Goal: Task Accomplishment & Management: Manage account settings

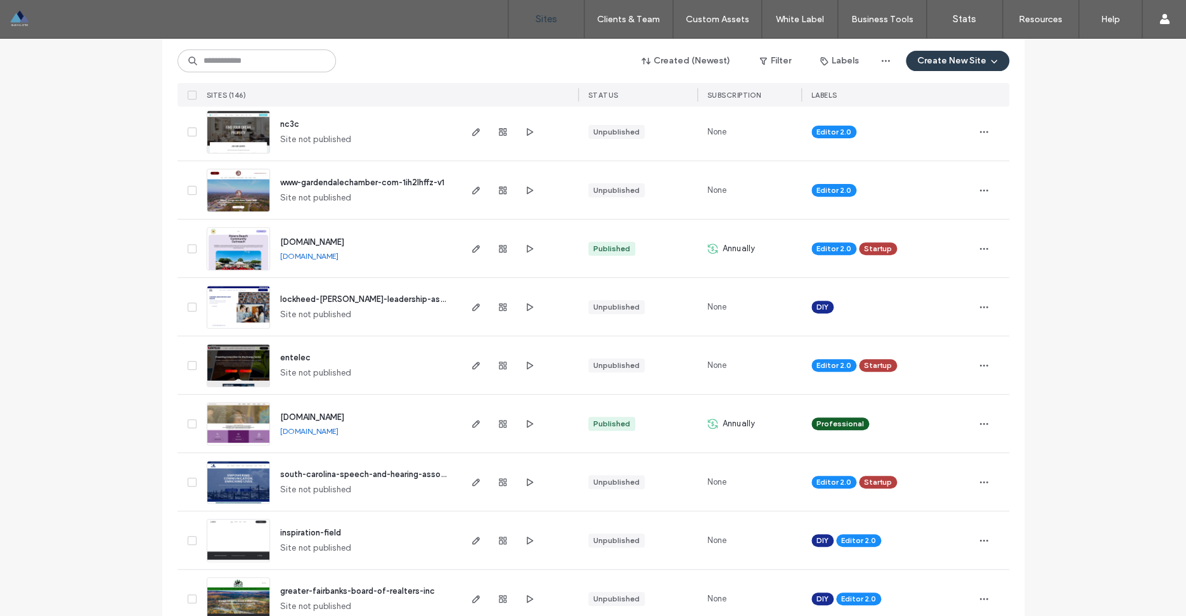
scroll to position [148, 0]
click at [338, 432] on link "[DOMAIN_NAME]" at bounding box center [309, 430] width 58 height 10
click at [479, 424] on icon "button" at bounding box center [476, 423] width 10 height 10
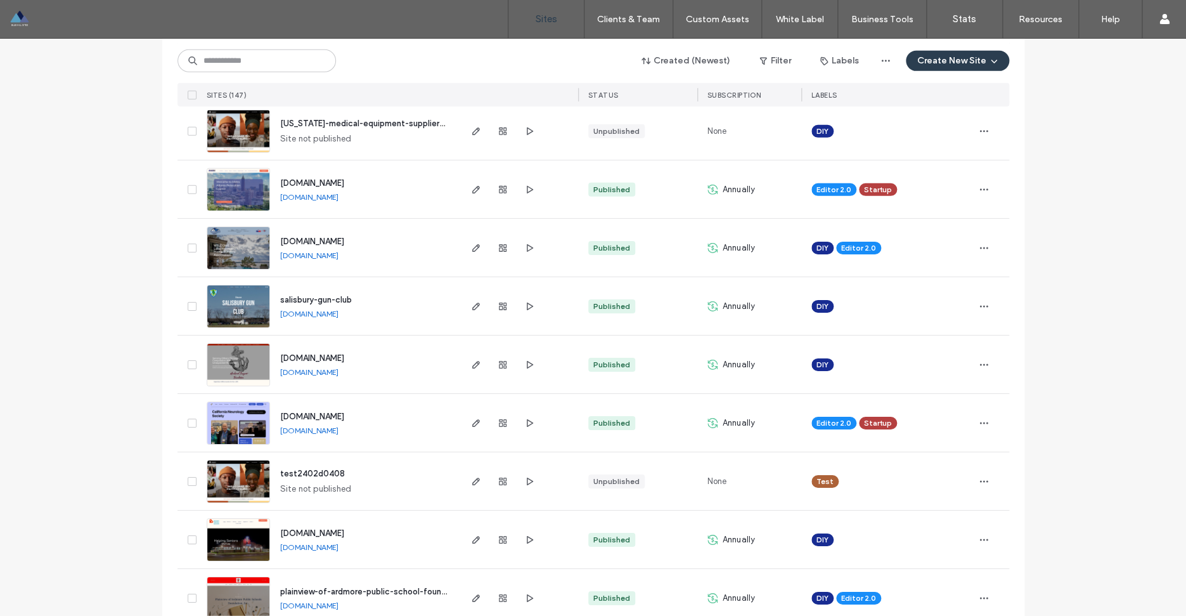
scroll to position [1899, 0]
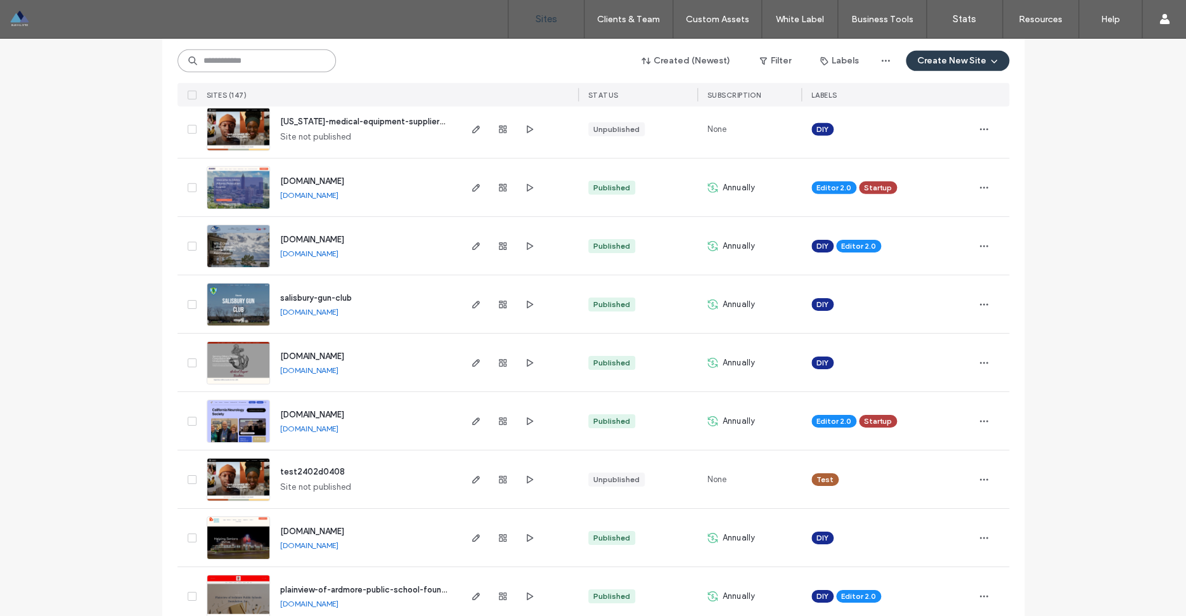
click at [229, 63] on input at bounding box center [256, 60] width 158 height 23
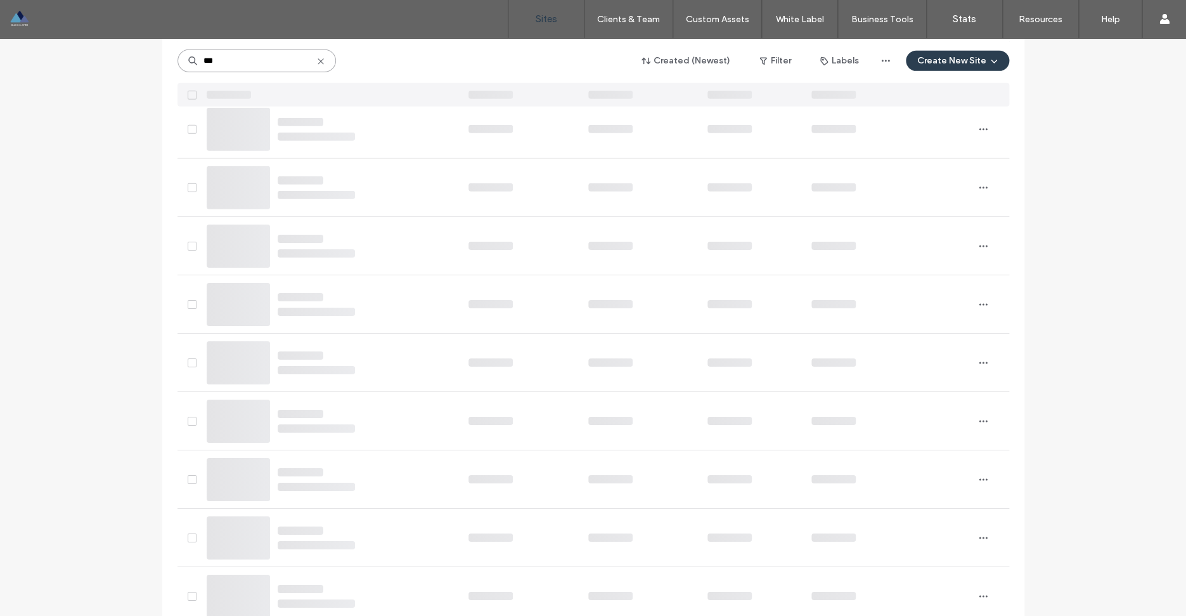
scroll to position [0, 0]
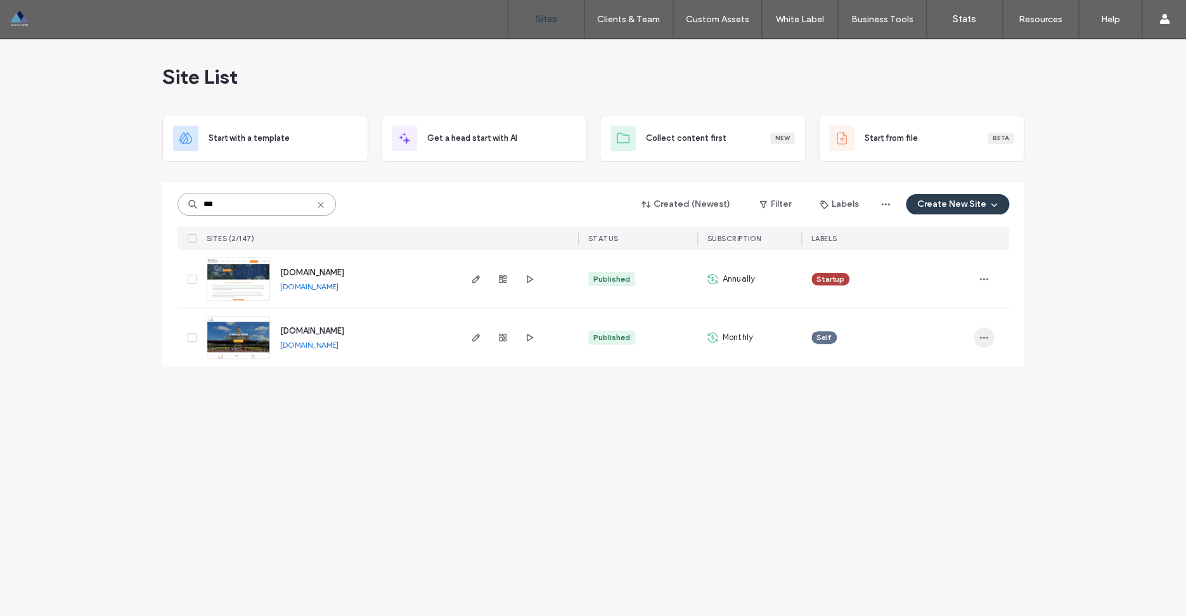
type input "***"
click at [984, 338] on icon "button" at bounding box center [984, 337] width 10 height 10
click at [1050, 427] on div "Site List Start with a template Get a head start with AI Collect content first …" at bounding box center [593, 327] width 1186 height 577
click at [612, 340] on div "Published" at bounding box center [611, 337] width 37 height 11
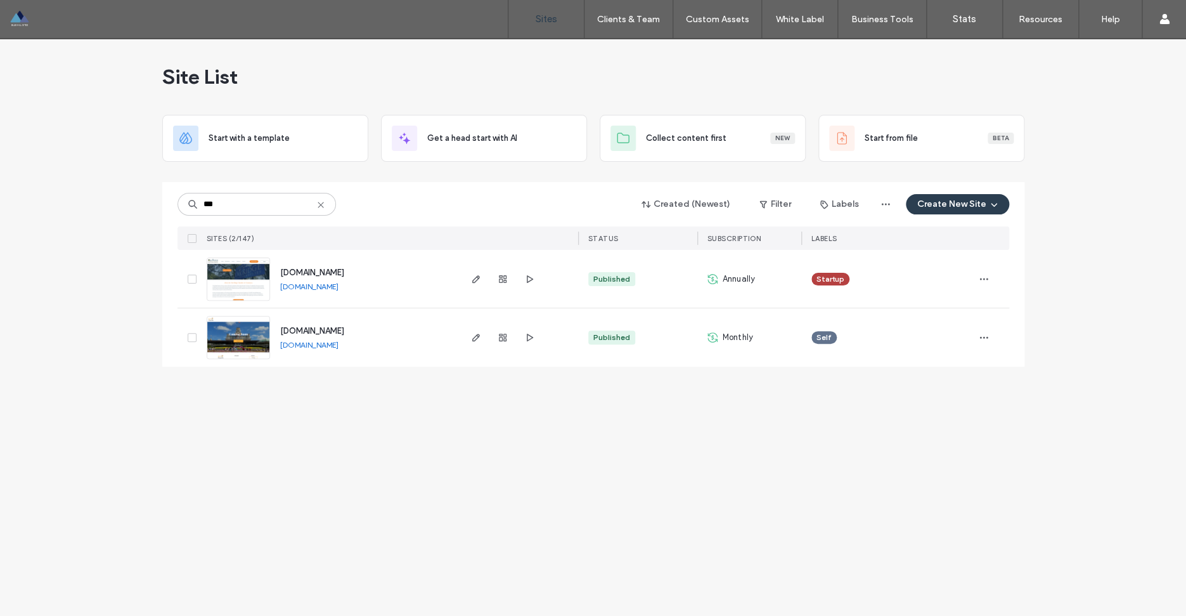
click at [625, 340] on div "Published" at bounding box center [611, 337] width 37 height 11
click at [474, 338] on icon "button" at bounding box center [476, 337] width 10 height 10
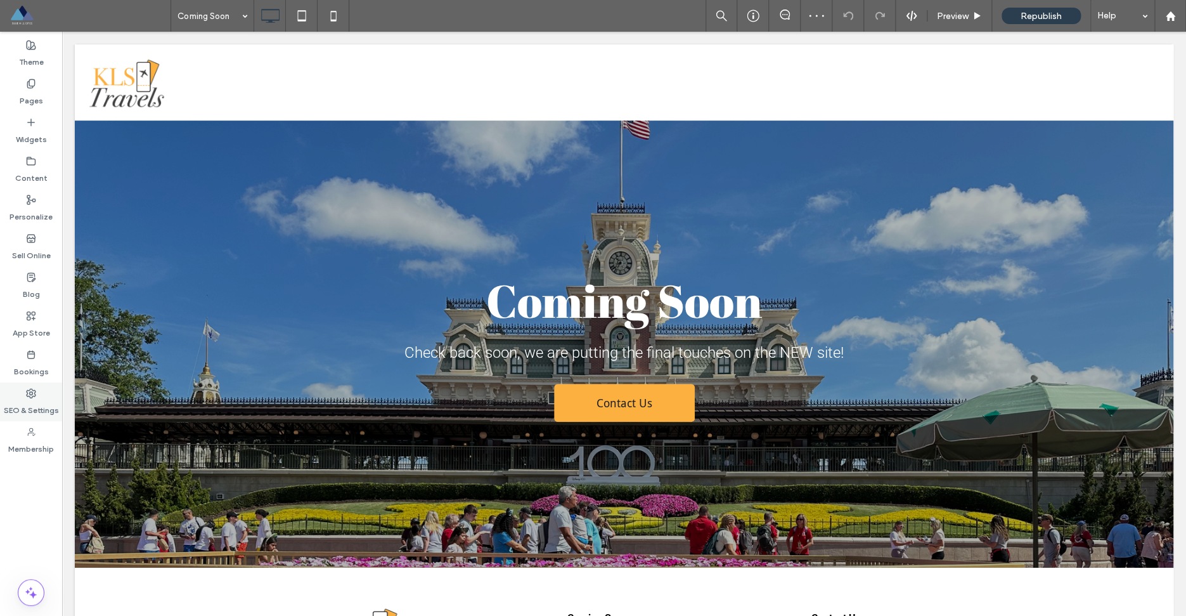
click at [35, 410] on label "SEO & Settings" at bounding box center [31, 407] width 55 height 18
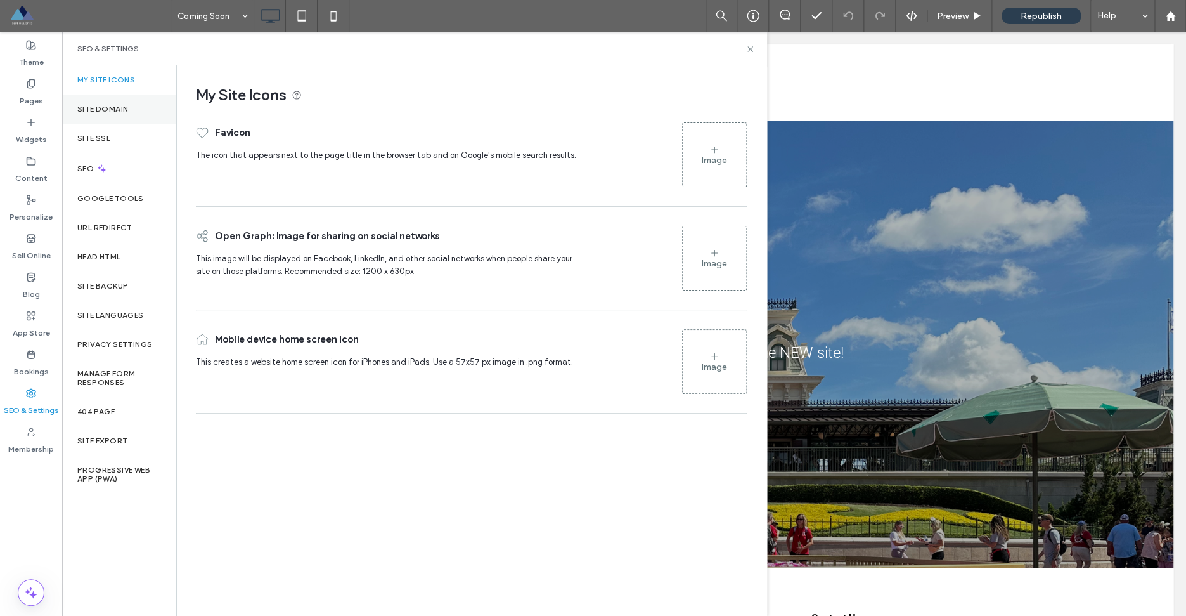
click at [119, 109] on label "Site Domain" at bounding box center [102, 109] width 51 height 9
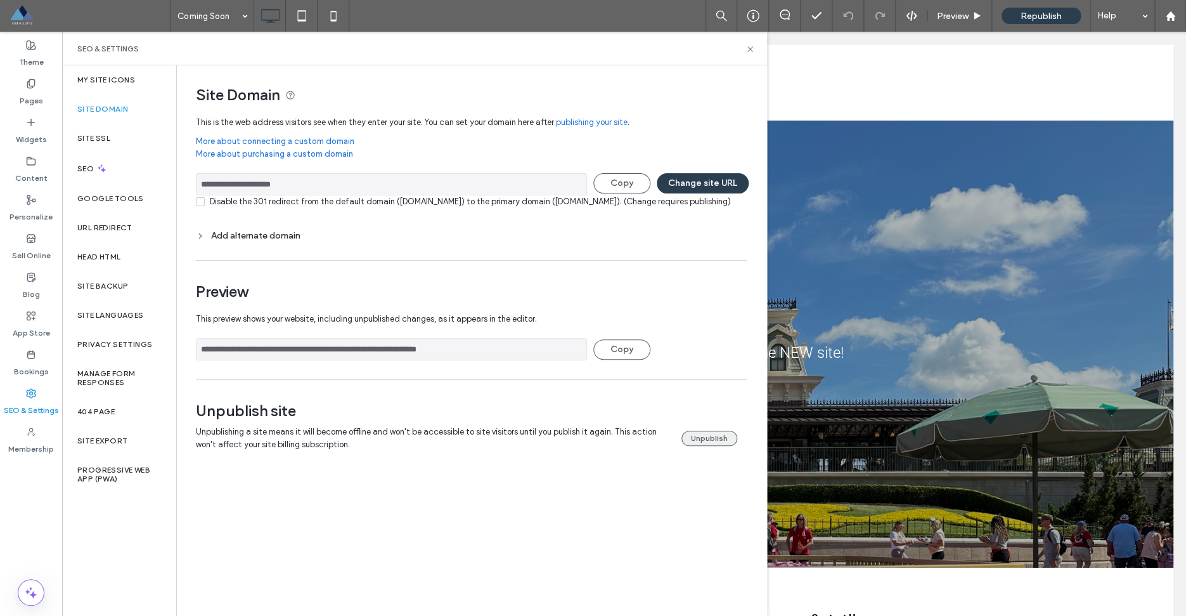
click at [732, 446] on button "Unpublish" at bounding box center [709, 437] width 56 height 15
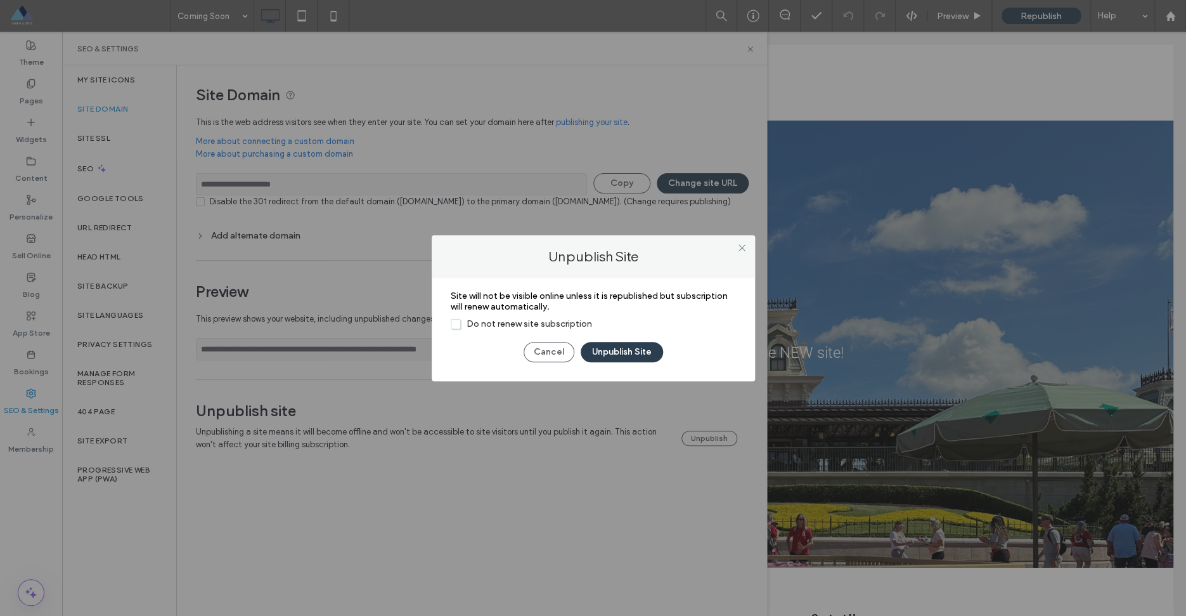
click at [510, 325] on span "Do not renew site subscription" at bounding box center [521, 323] width 141 height 11
click at [631, 356] on button "Unpublish Site" at bounding box center [622, 352] width 82 height 20
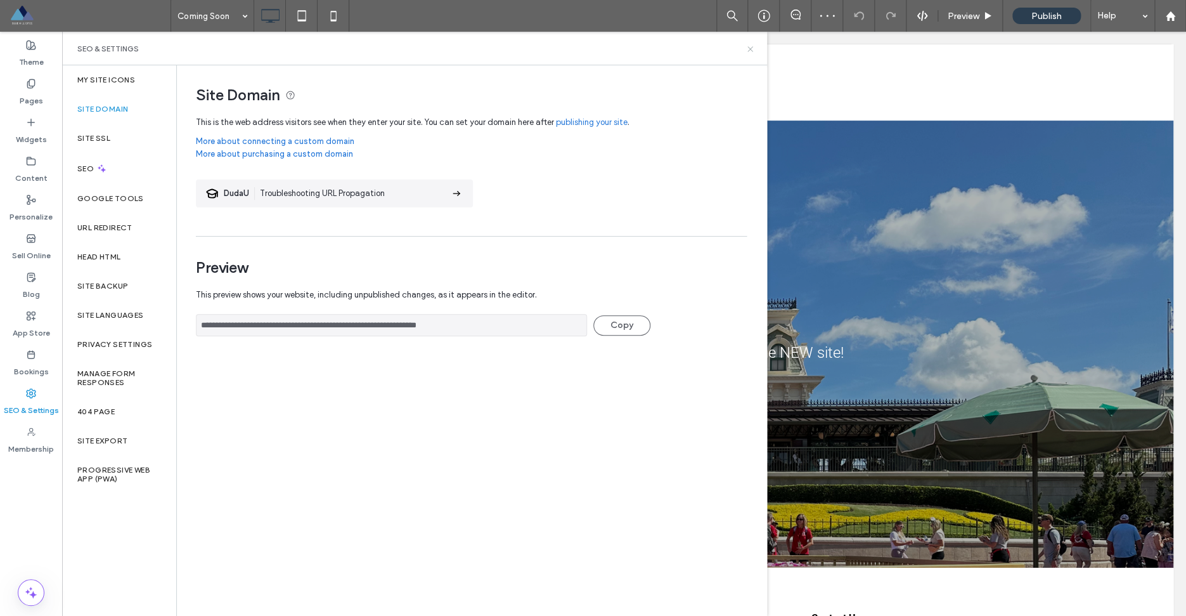
click at [752, 50] on icon at bounding box center [750, 49] width 10 height 10
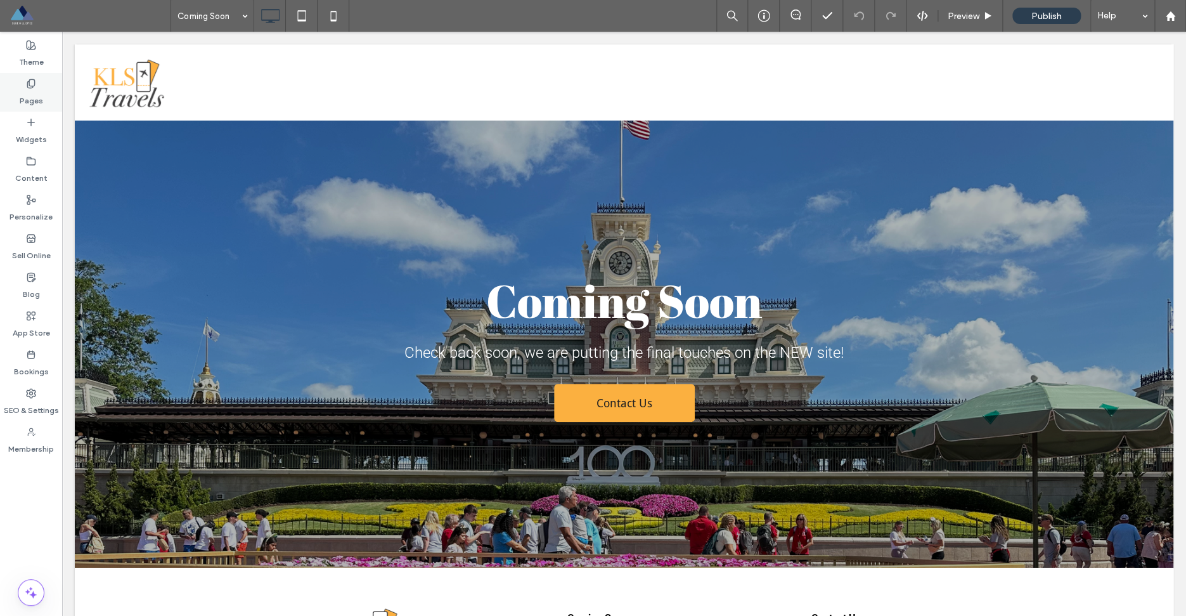
click at [44, 93] on div "Pages" at bounding box center [31, 92] width 62 height 39
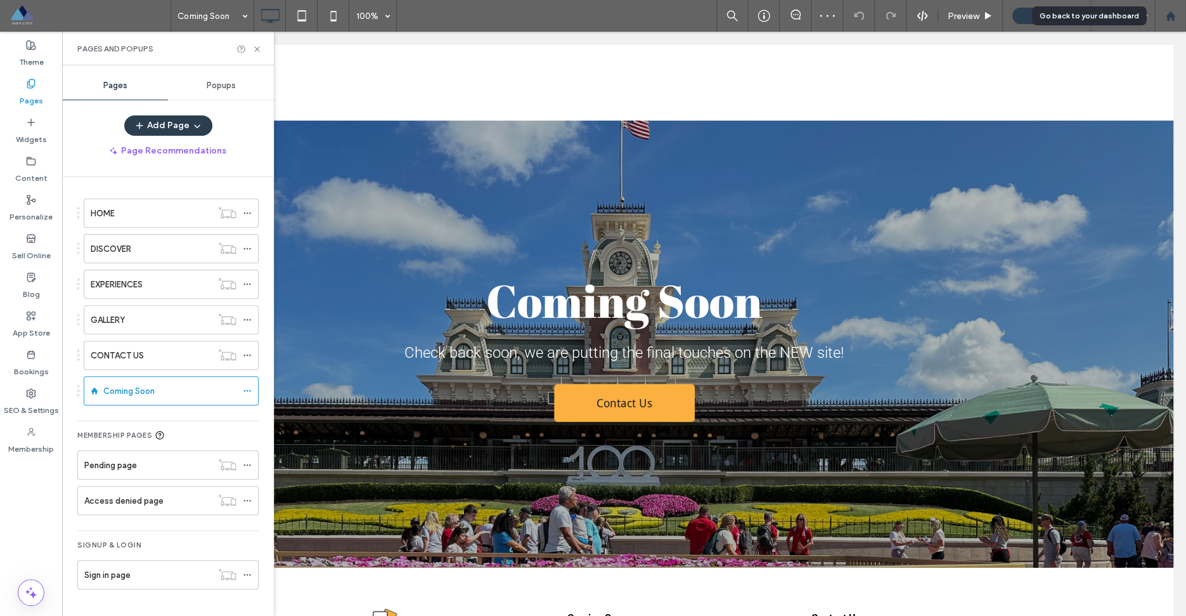
click at [1168, 20] on use at bounding box center [1170, 16] width 10 height 10
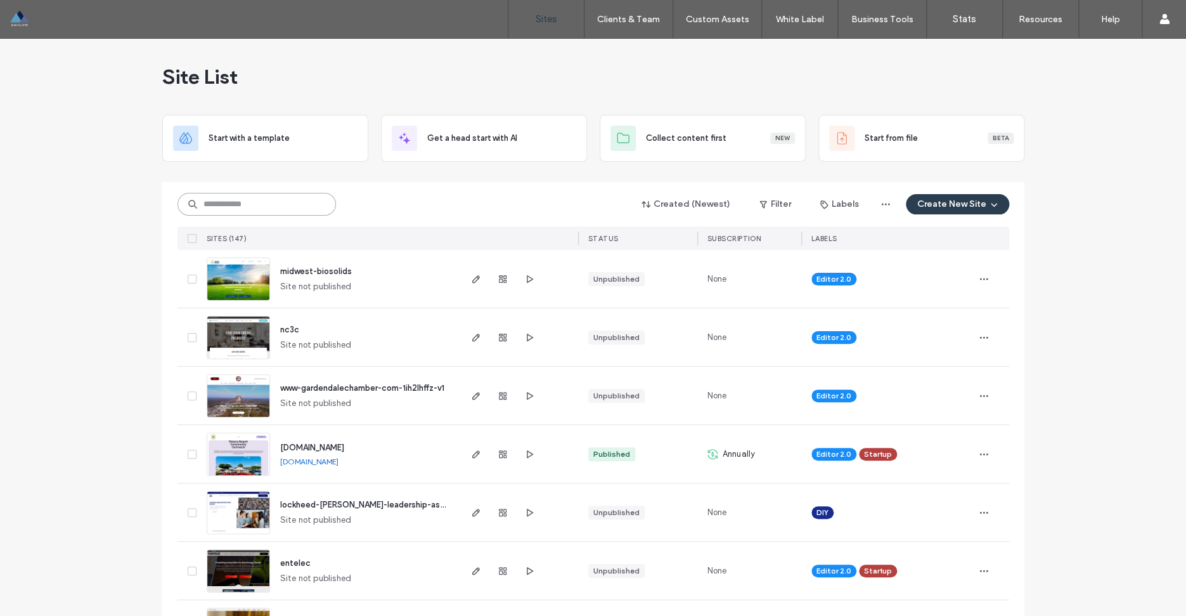
click at [242, 209] on input at bounding box center [256, 204] width 158 height 23
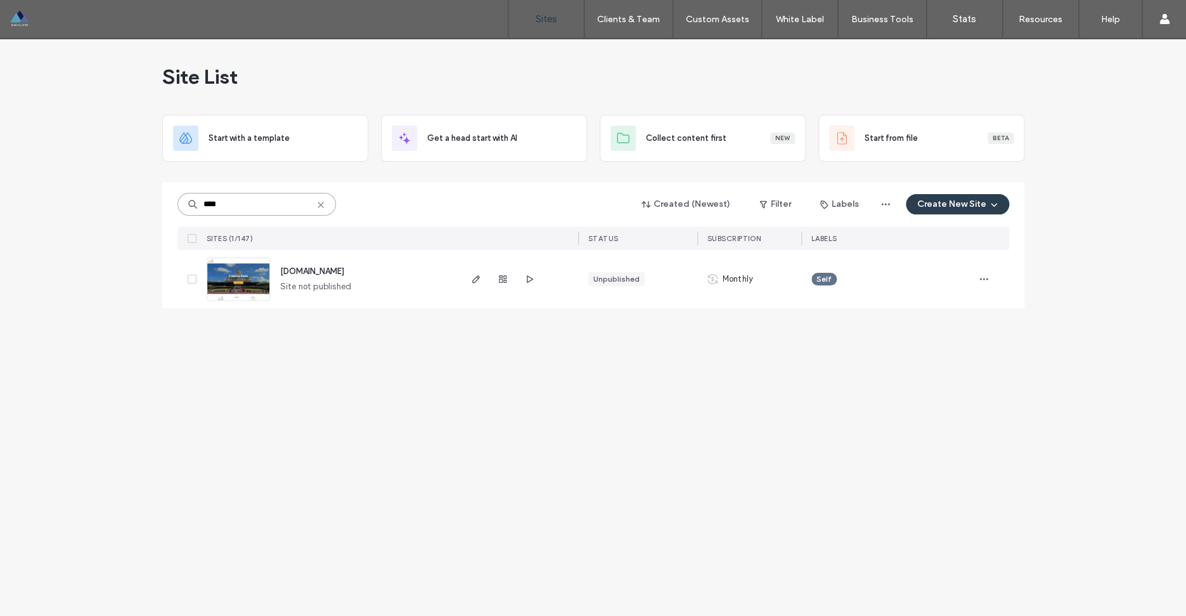
type input "****"
click at [583, 372] on div "Site List Start with a template Get a head start with AI Collect content first …" at bounding box center [593, 327] width 1186 height 577
click at [916, 343] on div "Site List Start with a template Get a head start with AI Collect content first …" at bounding box center [593, 327] width 1186 height 577
click at [319, 204] on icon at bounding box center [321, 205] width 10 height 10
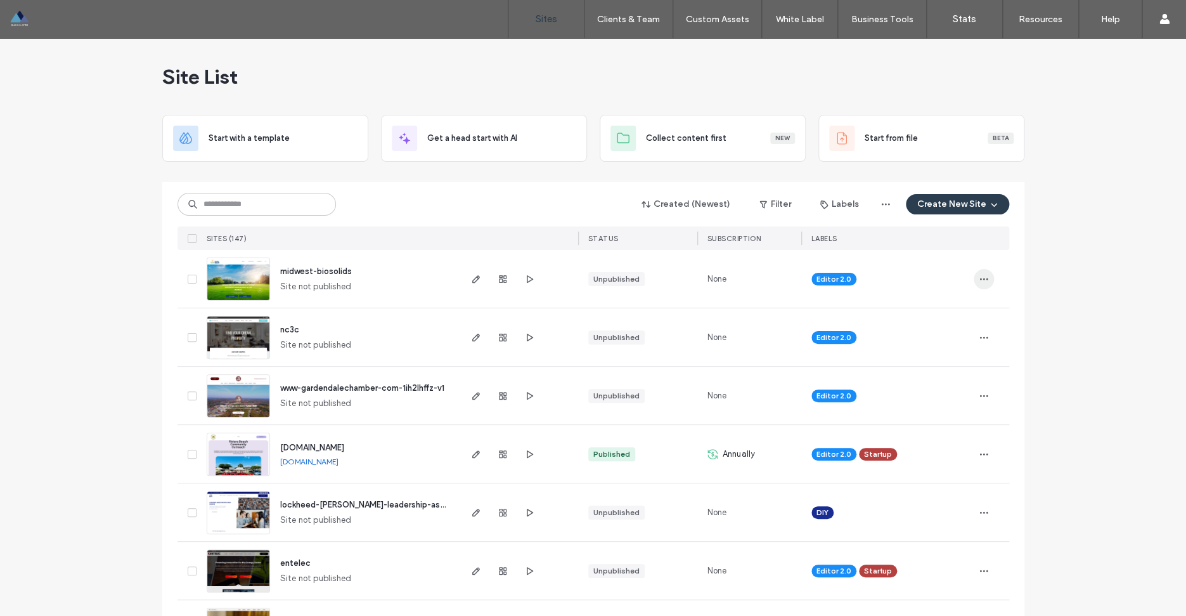
click at [980, 279] on use "button" at bounding box center [983, 279] width 8 height 2
click at [944, 385] on span "Assign Label" at bounding box center [928, 384] width 46 height 13
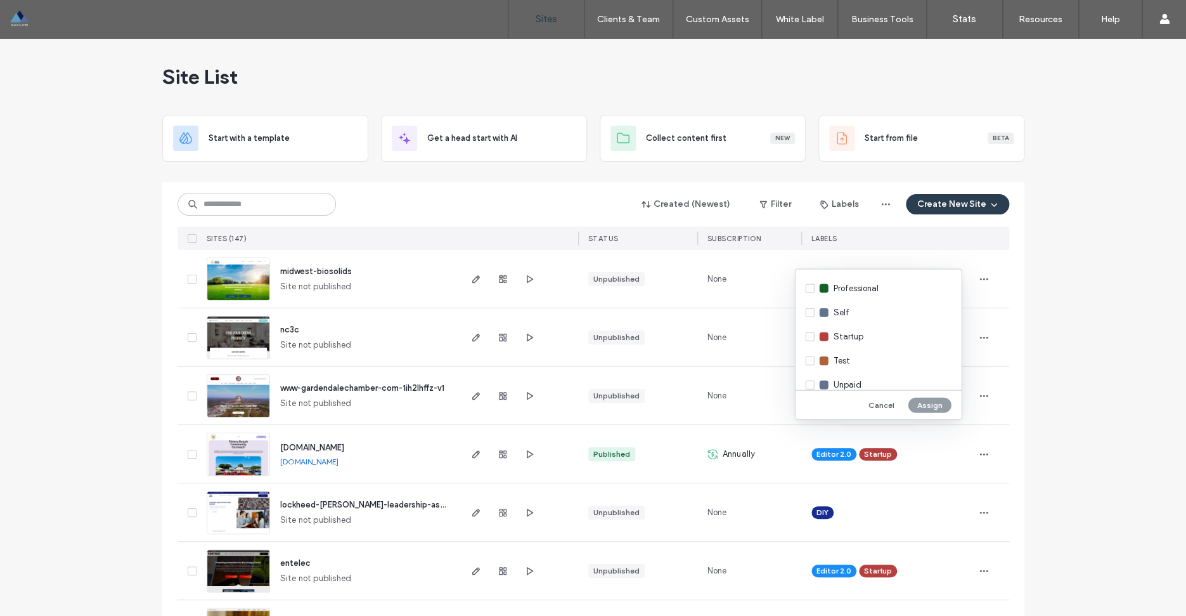
scroll to position [126, 0]
click at [858, 281] on span "Professional" at bounding box center [856, 280] width 45 height 13
click at [927, 406] on button "Assign" at bounding box center [929, 404] width 43 height 15
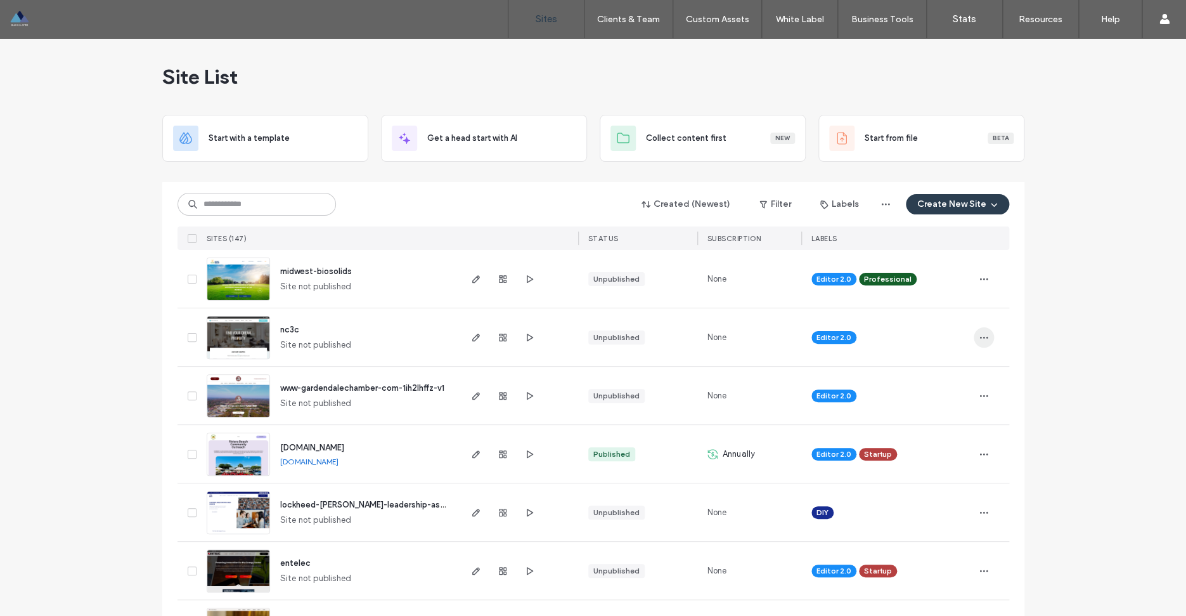
click at [984, 337] on icon "button" at bounding box center [984, 337] width 10 height 10
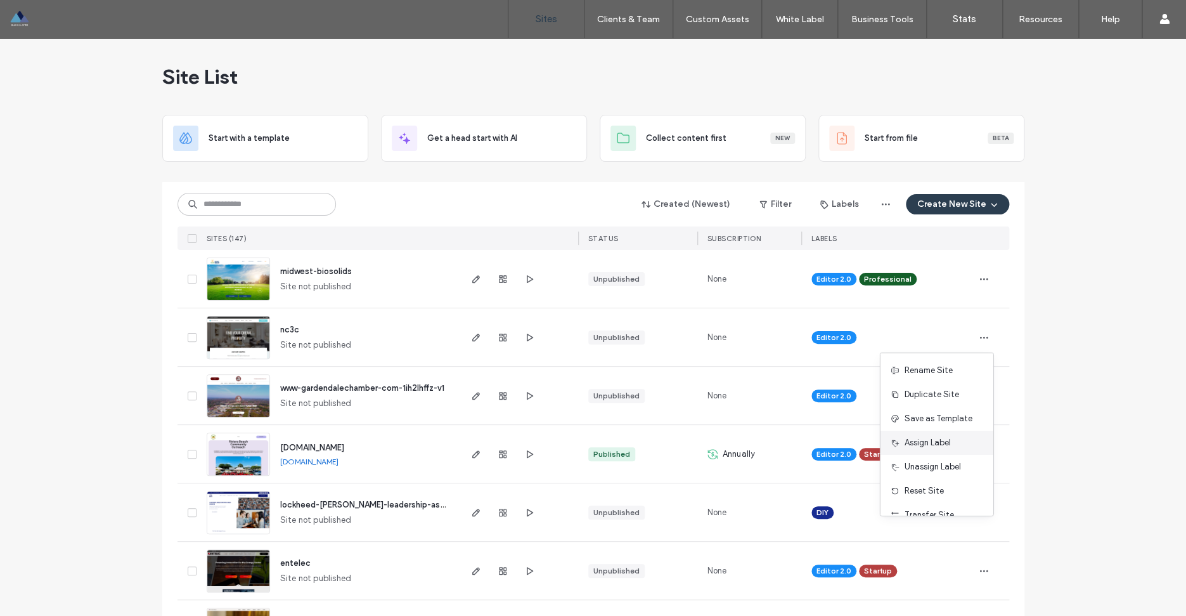
click at [932, 441] on span "Assign Label" at bounding box center [928, 442] width 46 height 13
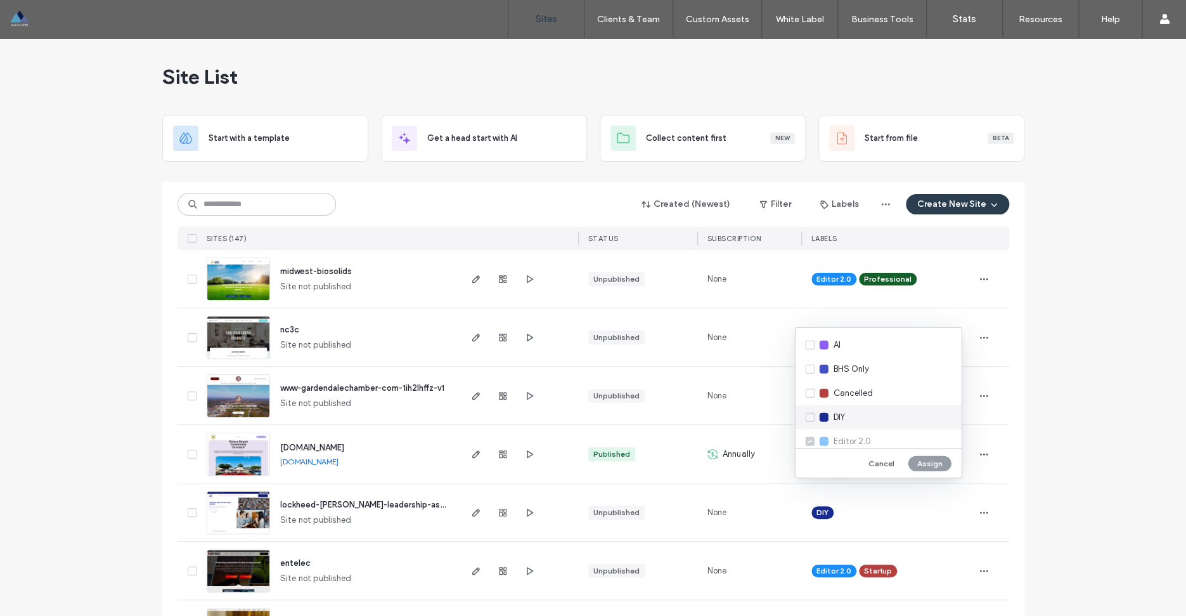
click at [844, 415] on span "DIY" at bounding box center [839, 417] width 11 height 13
click at [931, 460] on button "Assign" at bounding box center [929, 462] width 43 height 15
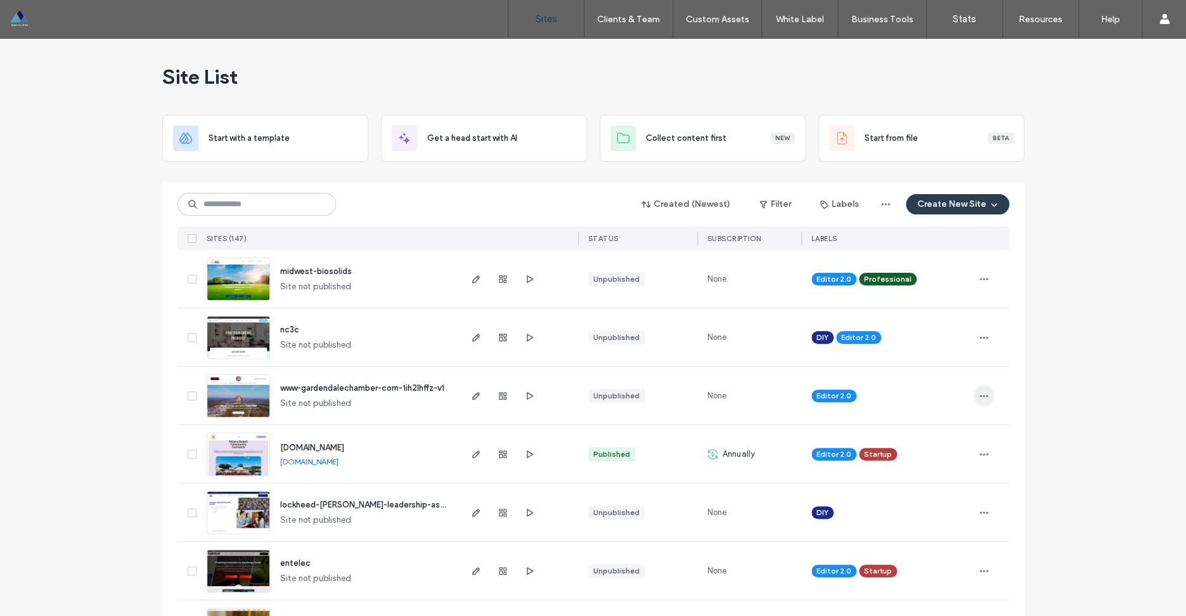
click at [988, 396] on icon "button" at bounding box center [984, 395] width 10 height 10
click at [940, 506] on span "Assign Label" at bounding box center [928, 500] width 46 height 13
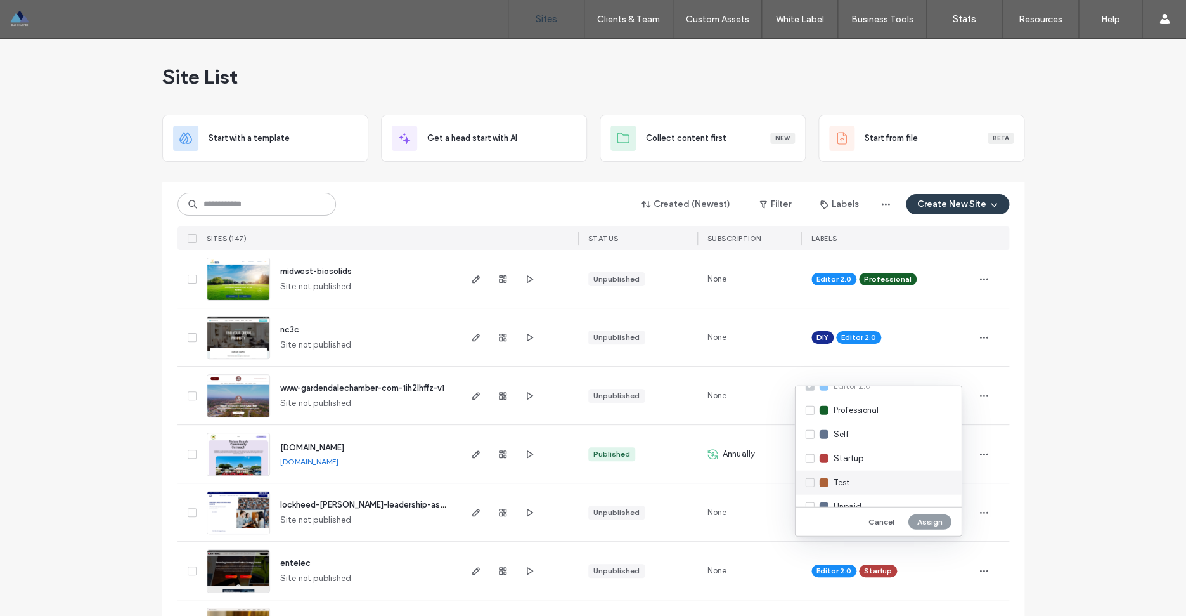
scroll to position [131, 0]
click at [849, 444] on span "Startup" at bounding box center [849, 441] width 30 height 13
click at [929, 523] on button "Assign" at bounding box center [929, 520] width 43 height 15
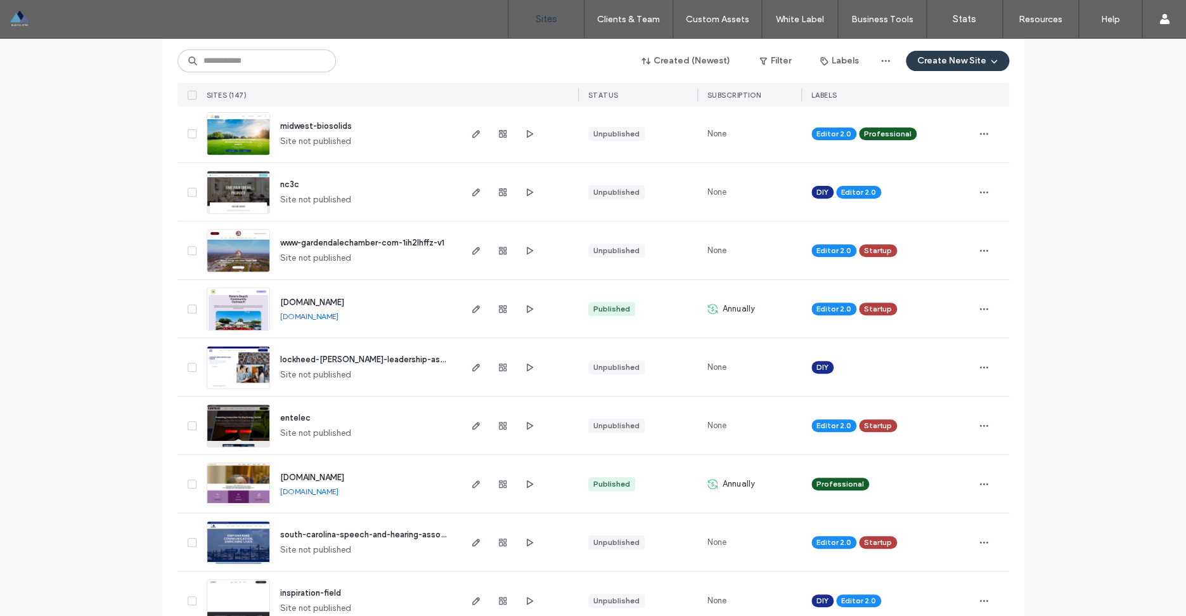
scroll to position [247, 0]
